Goal: Navigation & Orientation: Find specific page/section

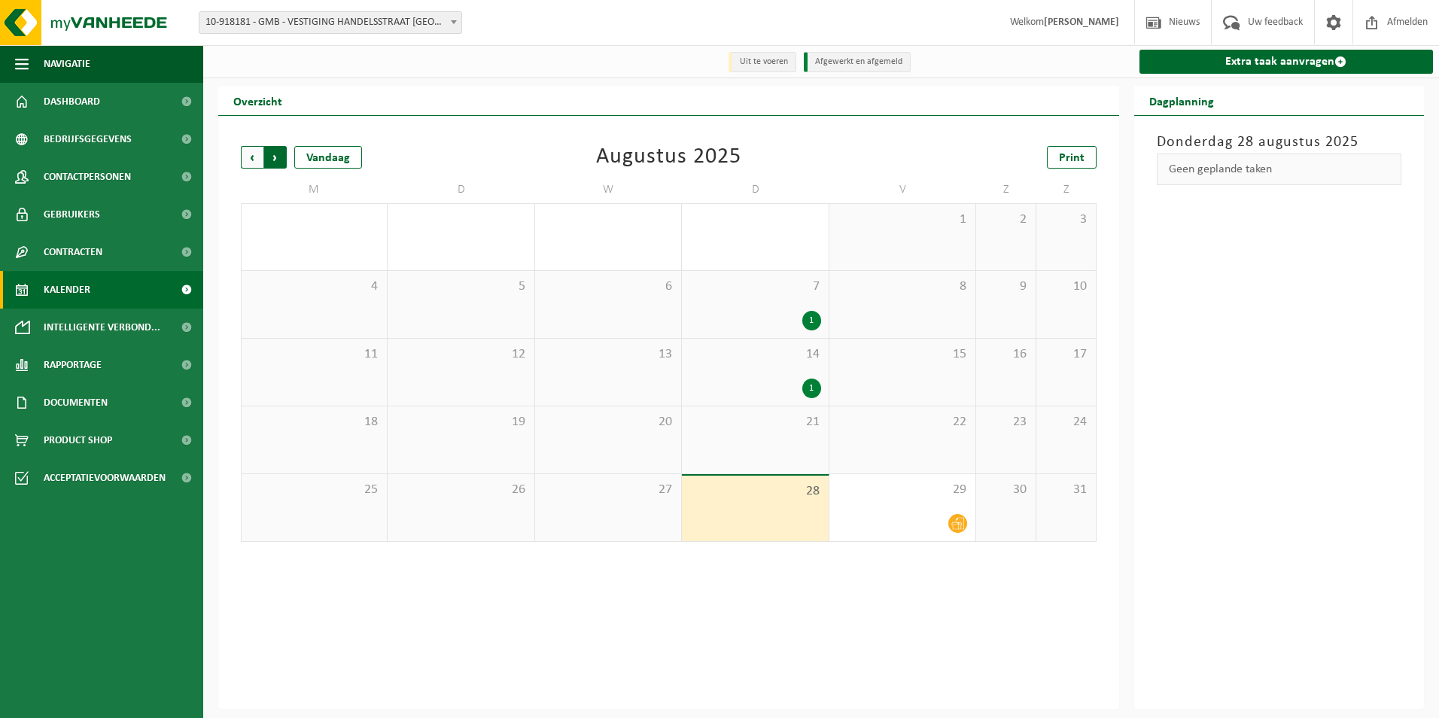
click at [253, 162] on span "Vorige" at bounding box center [252, 157] width 23 height 23
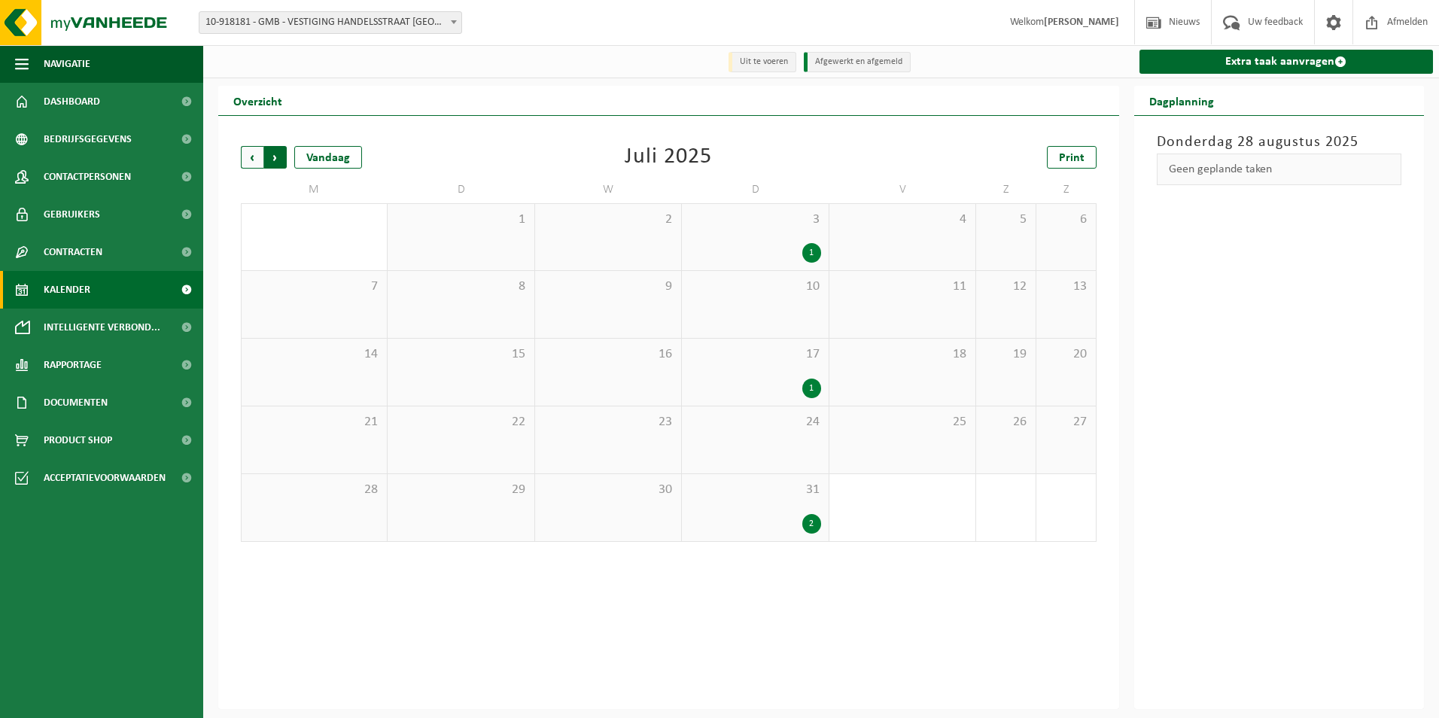
click at [253, 162] on span "Vorige" at bounding box center [252, 157] width 23 height 23
click at [252, 163] on span "Vorige" at bounding box center [252, 157] width 23 height 23
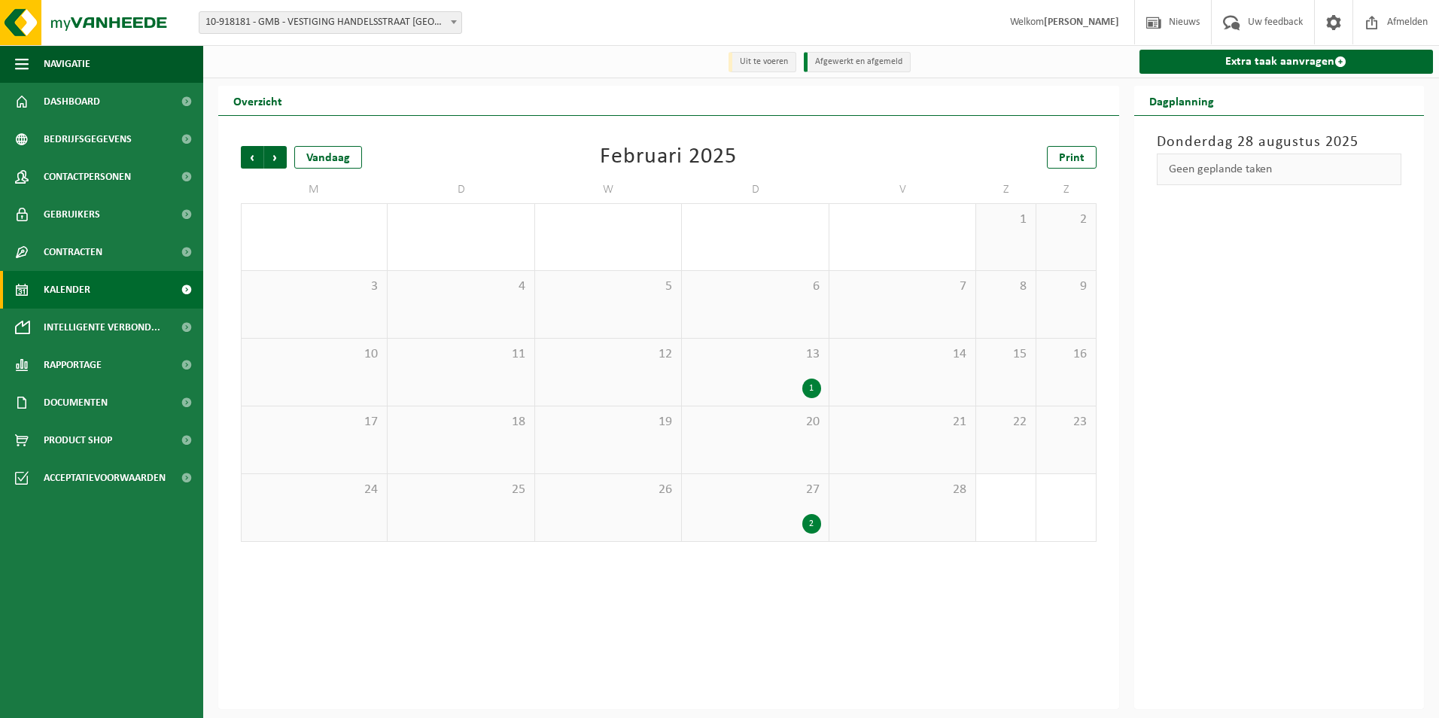
click at [252, 163] on span "Vorige" at bounding box center [252, 157] width 23 height 23
click at [275, 160] on span "Volgende" at bounding box center [275, 157] width 23 height 23
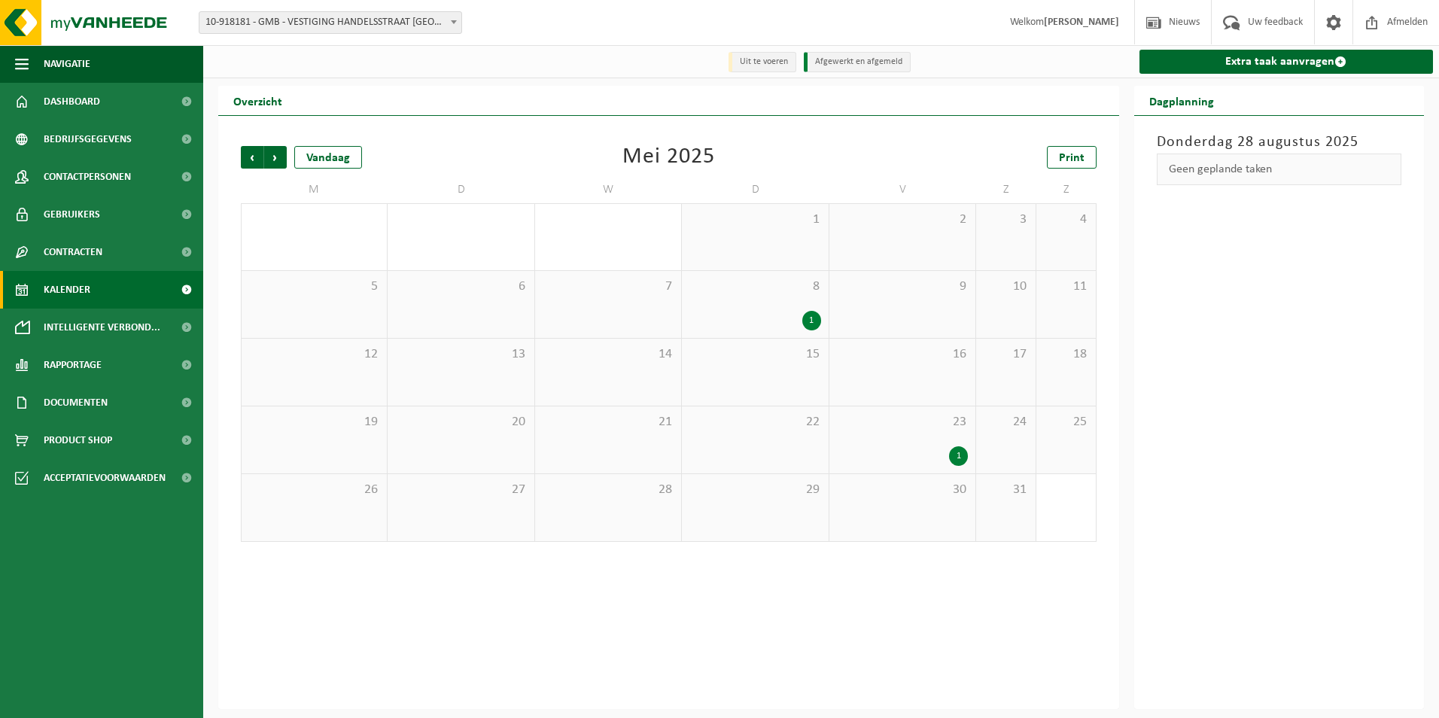
click at [275, 160] on span "Volgende" at bounding box center [275, 157] width 23 height 23
click at [279, 157] on span "Volgende" at bounding box center [275, 157] width 23 height 23
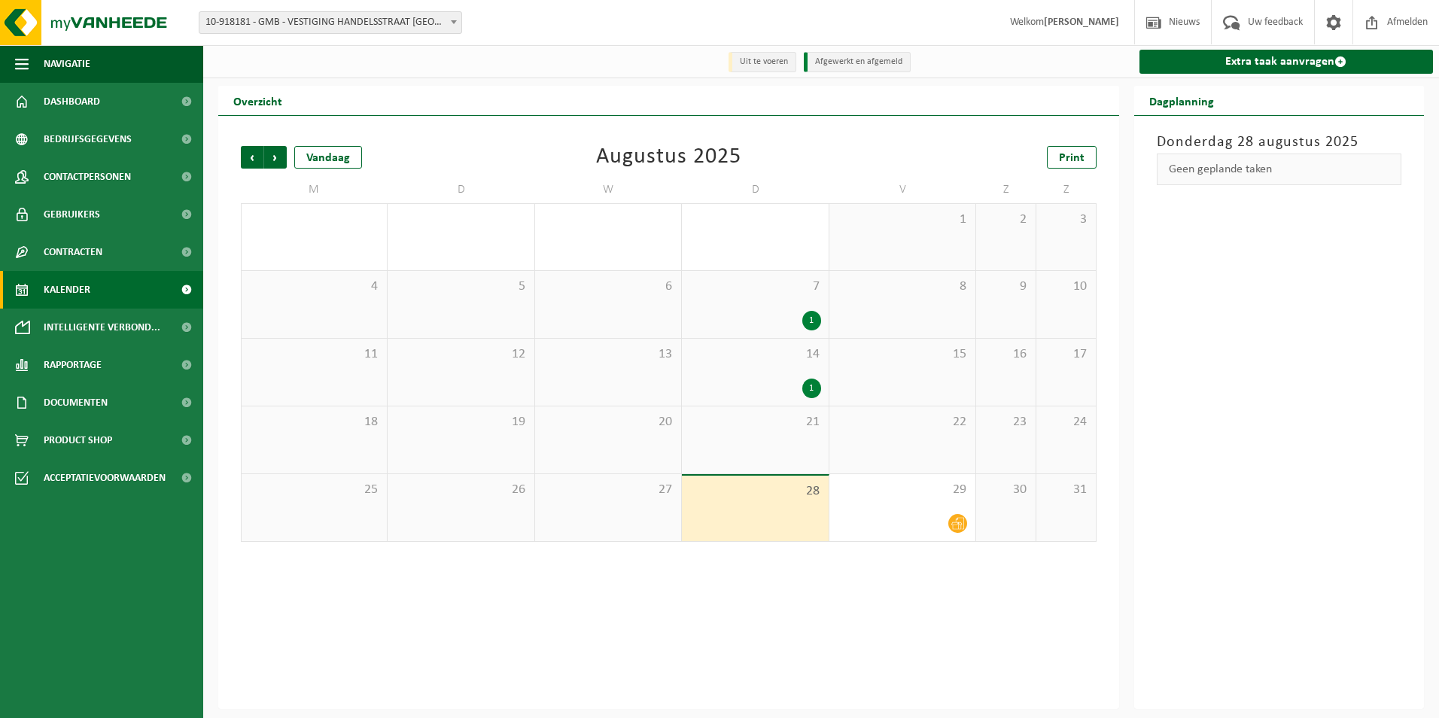
click at [279, 157] on span "Volgende" at bounding box center [275, 157] width 23 height 23
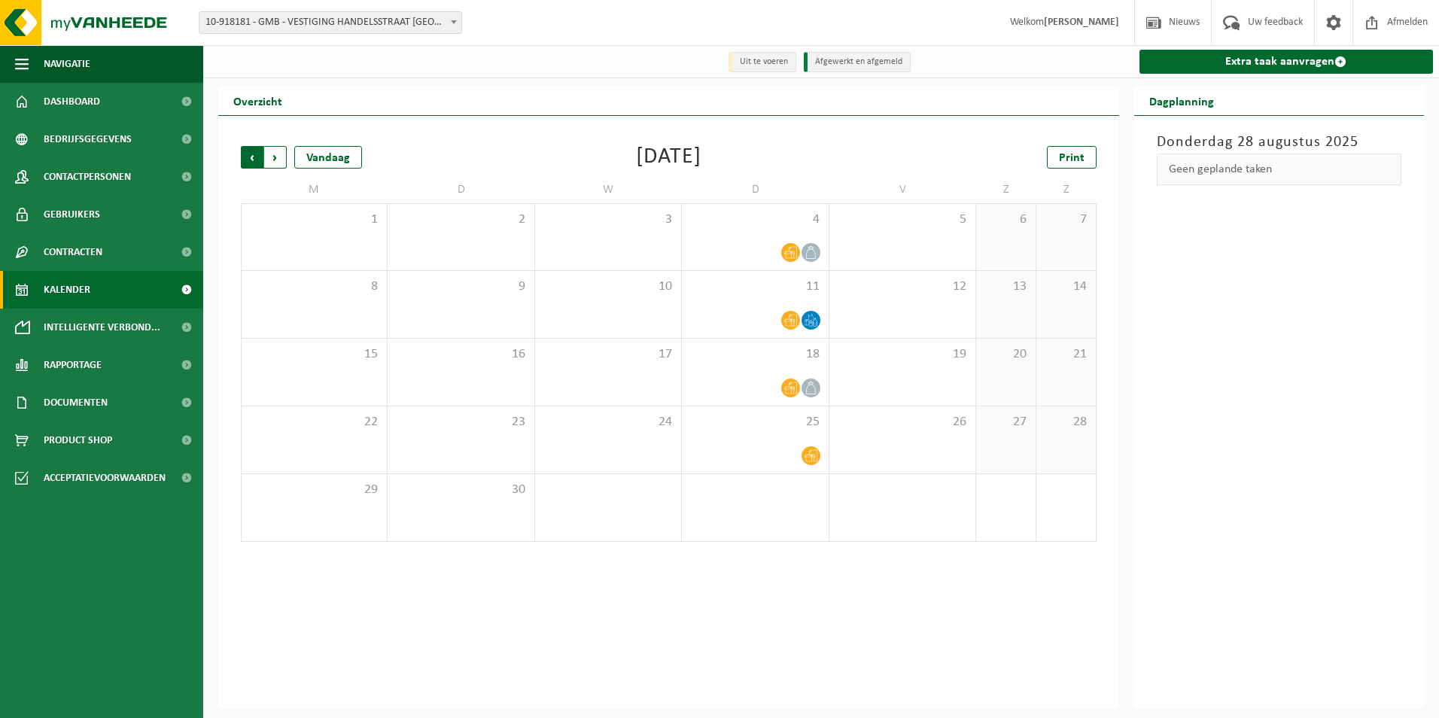
click at [273, 160] on span "Volgende" at bounding box center [275, 157] width 23 height 23
click at [253, 160] on span "Vorige" at bounding box center [252, 157] width 23 height 23
click at [254, 160] on span "Vorige" at bounding box center [252, 157] width 23 height 23
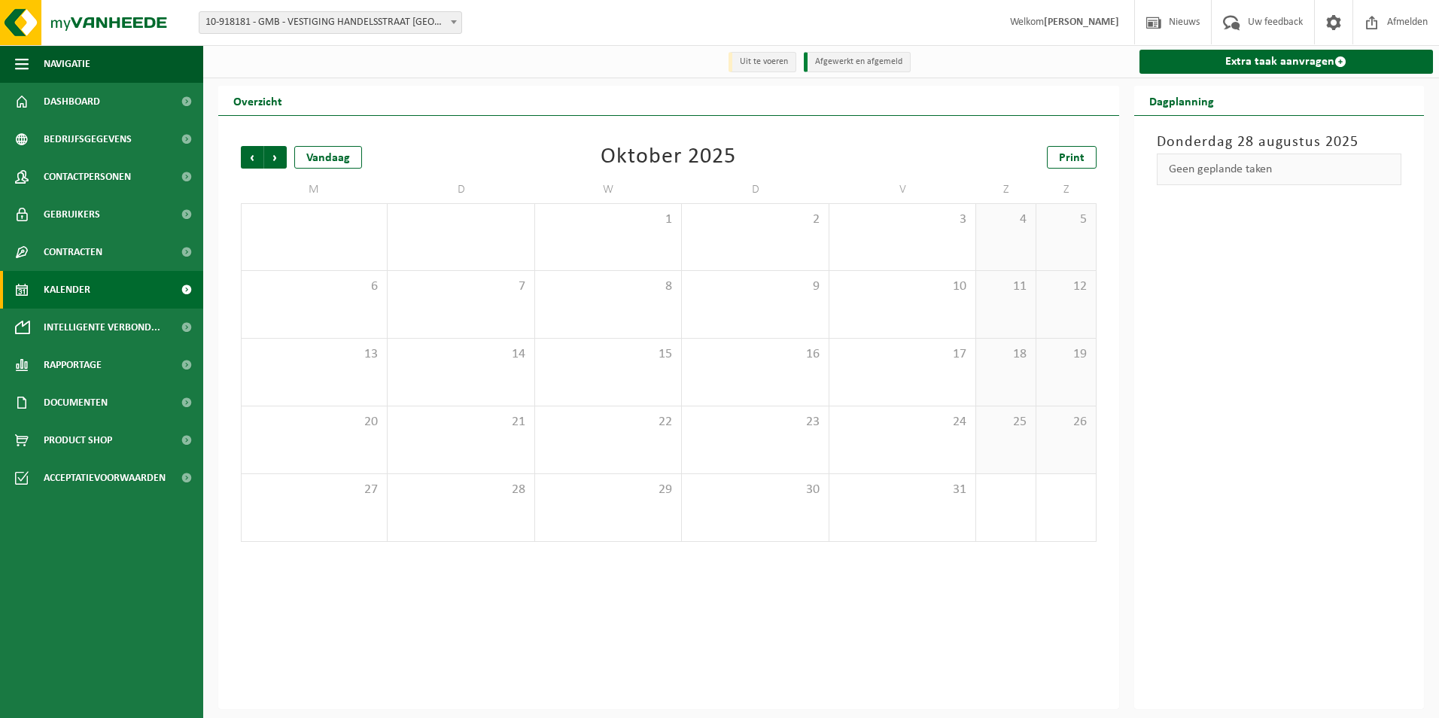
click at [254, 160] on span "Vorige" at bounding box center [252, 157] width 23 height 23
